Goal: Task Accomplishment & Management: Manage account settings

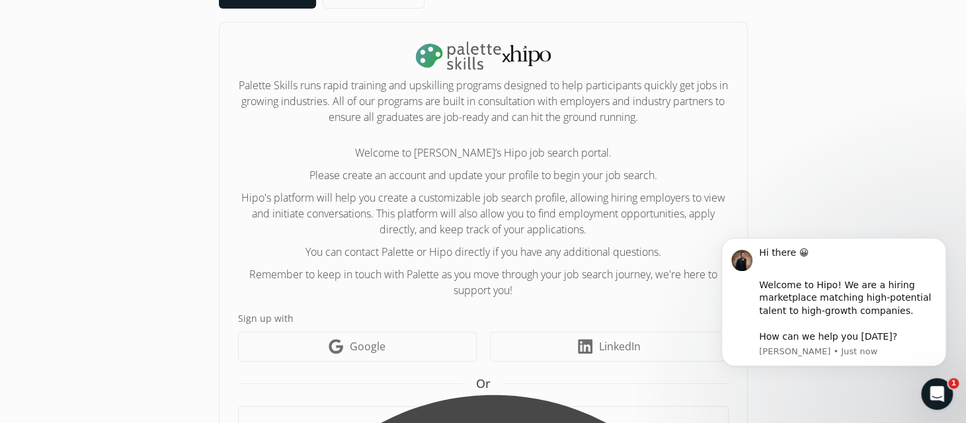
scroll to position [180, 0]
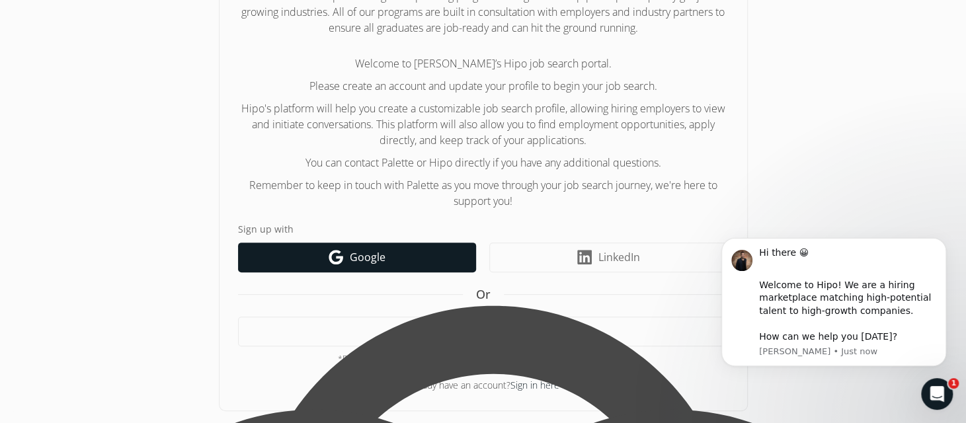
click at [364, 256] on span "Google" at bounding box center [368, 257] width 36 height 16
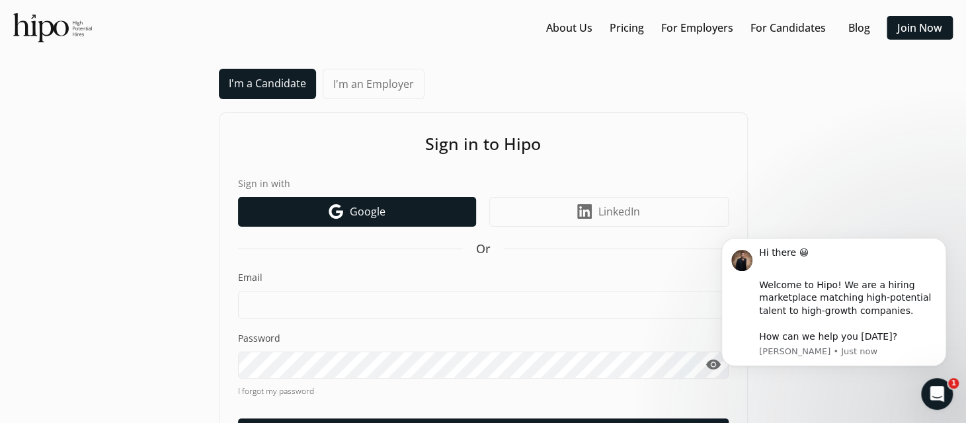
click at [374, 220] on link "Google icon Google" at bounding box center [357, 212] width 238 height 30
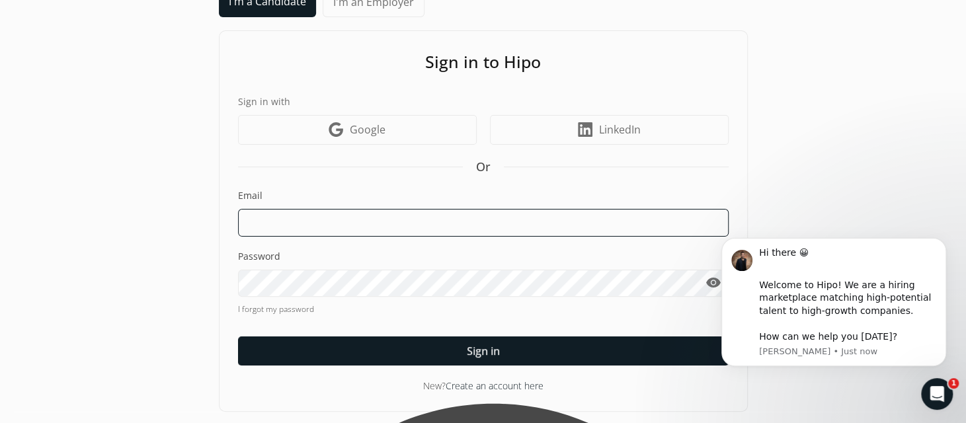
click at [348, 217] on input at bounding box center [483, 223] width 491 height 28
type input "[PERSON_NAME][EMAIL_ADDRESS][DOMAIN_NAME]"
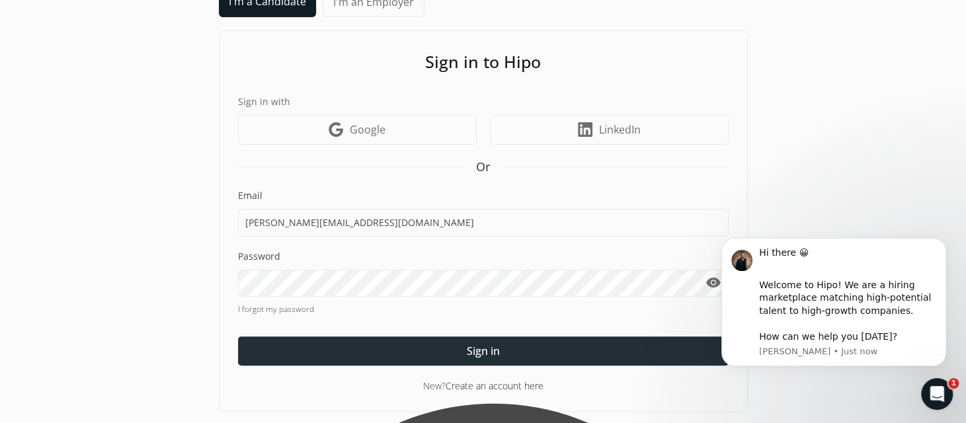
click at [424, 354] on div at bounding box center [483, 350] width 491 height 29
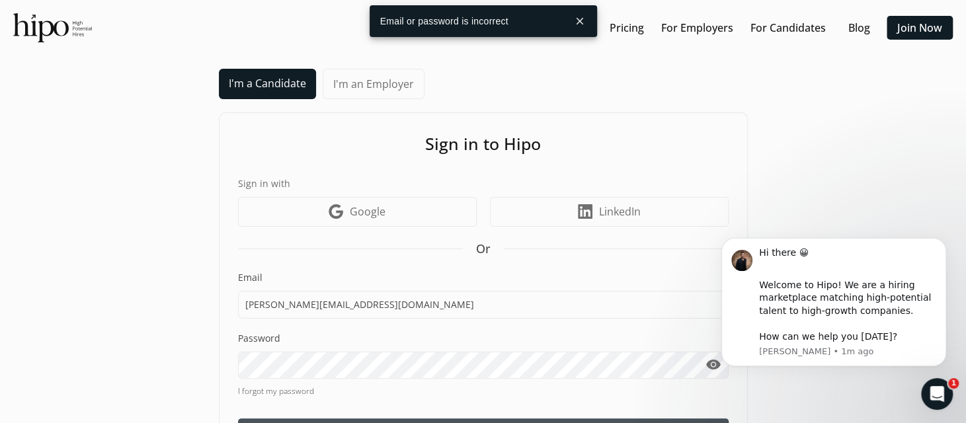
scroll to position [66, 0]
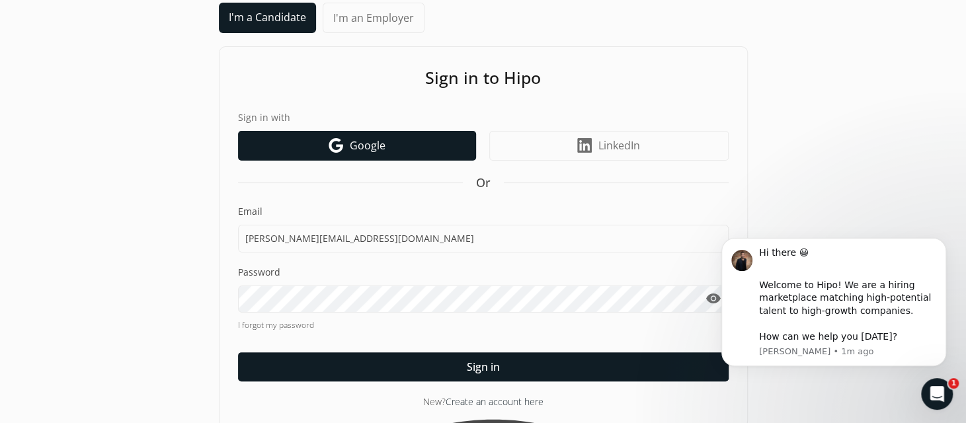
click at [370, 147] on span "Google" at bounding box center [368, 146] width 36 height 16
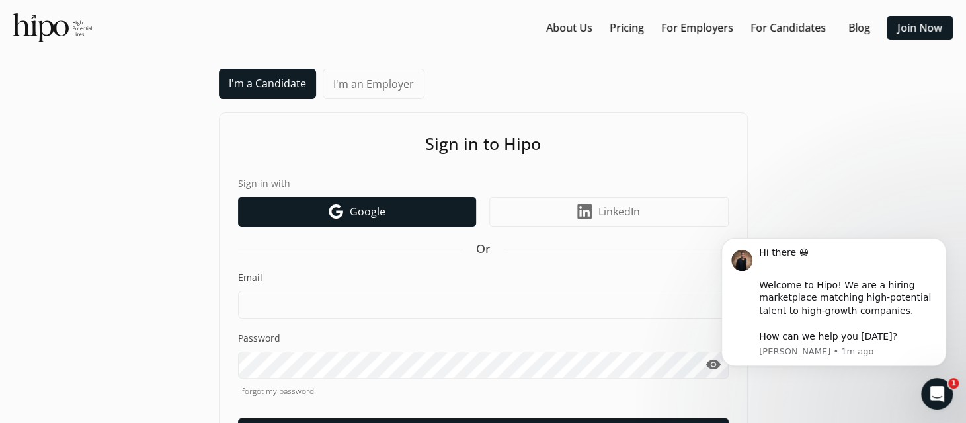
click at [354, 210] on span "Google" at bounding box center [368, 212] width 36 height 16
